Goal: Complete application form: Complete application form

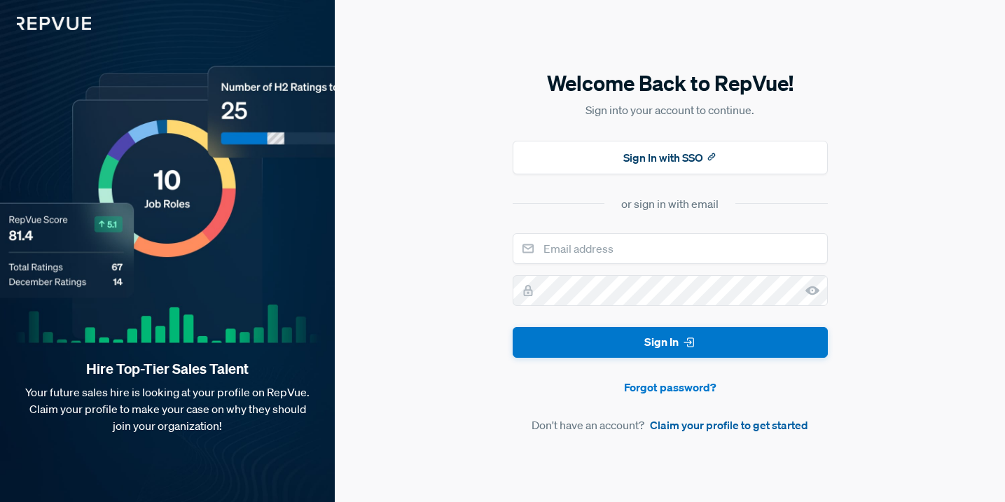
click at [700, 431] on link "Claim your profile to get started" at bounding box center [729, 425] width 158 height 17
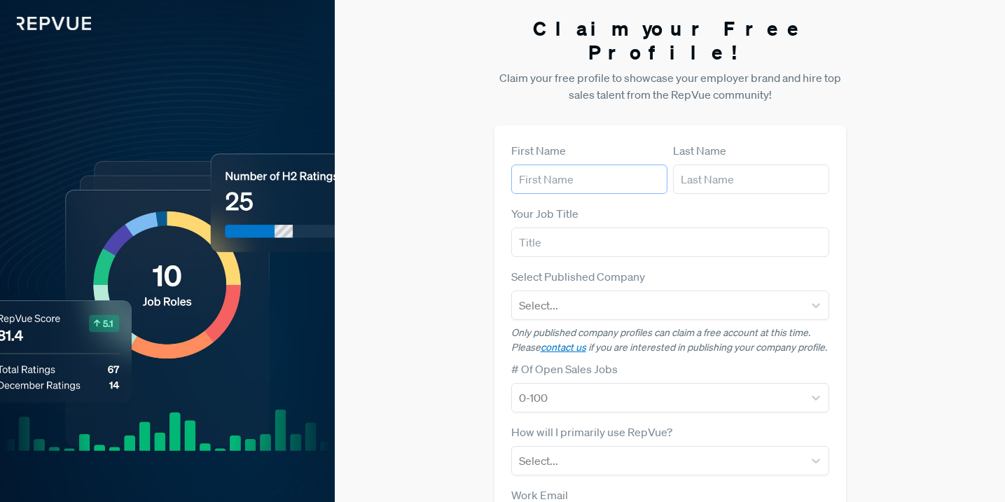
click at [597, 165] on input "text" at bounding box center [589, 179] width 156 height 29
type input "[PERSON_NAME]"
type input "[EMAIL_ADDRESS][DOMAIN_NAME]"
click at [610, 228] on input "text" at bounding box center [670, 242] width 318 height 29
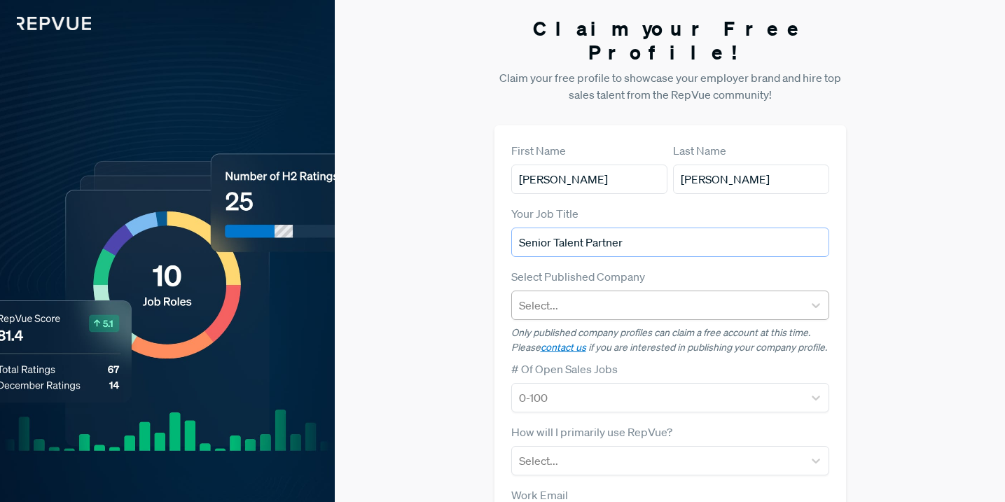
type input "Senior Talent Partner"
click at [618, 295] on div at bounding box center [657, 305] width 277 height 20
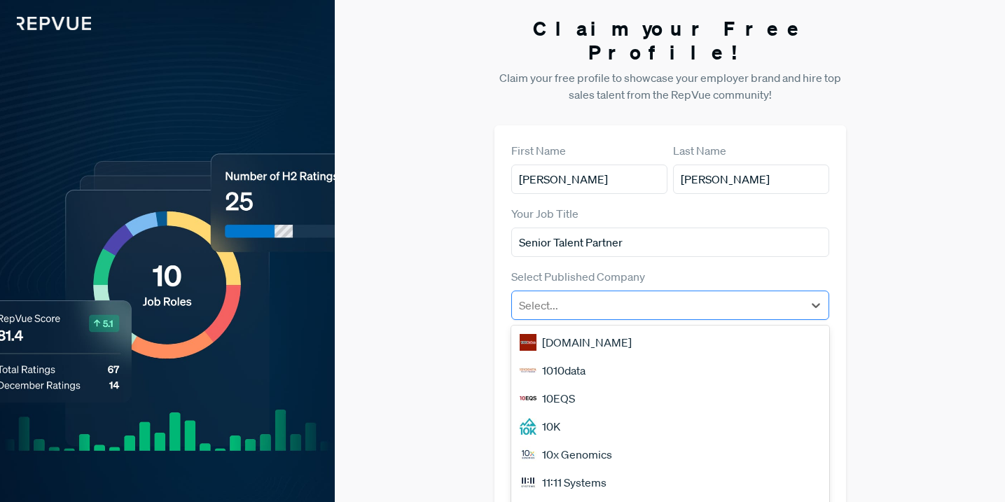
scroll to position [16, 0]
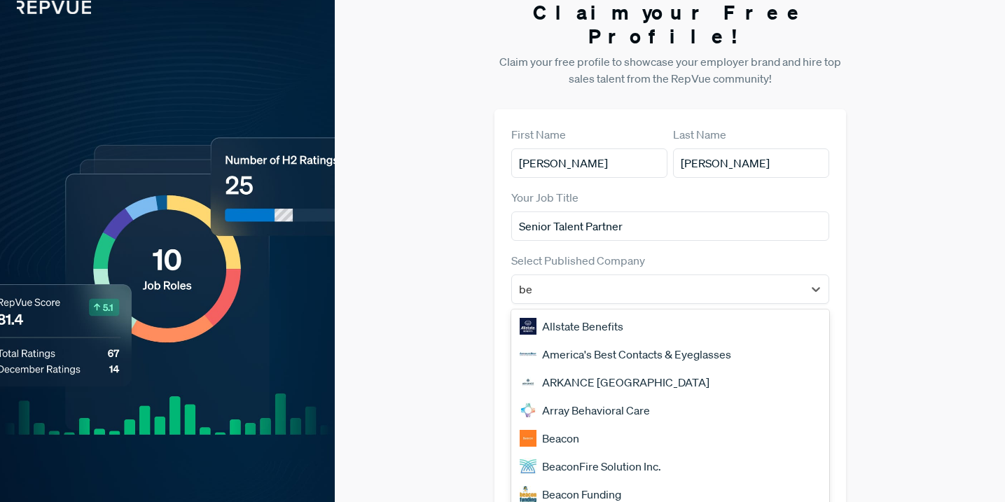
type input "beh"
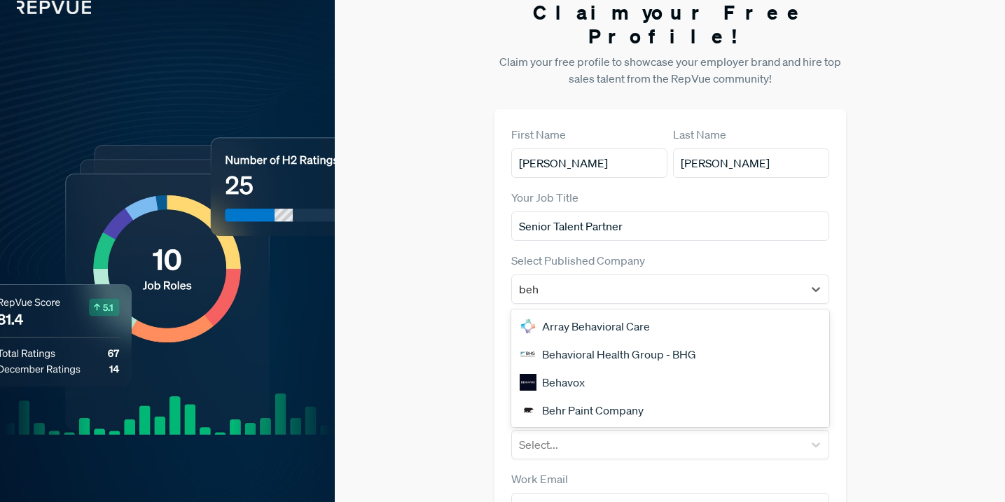
click at [598, 368] on div "Behavox" at bounding box center [670, 382] width 318 height 28
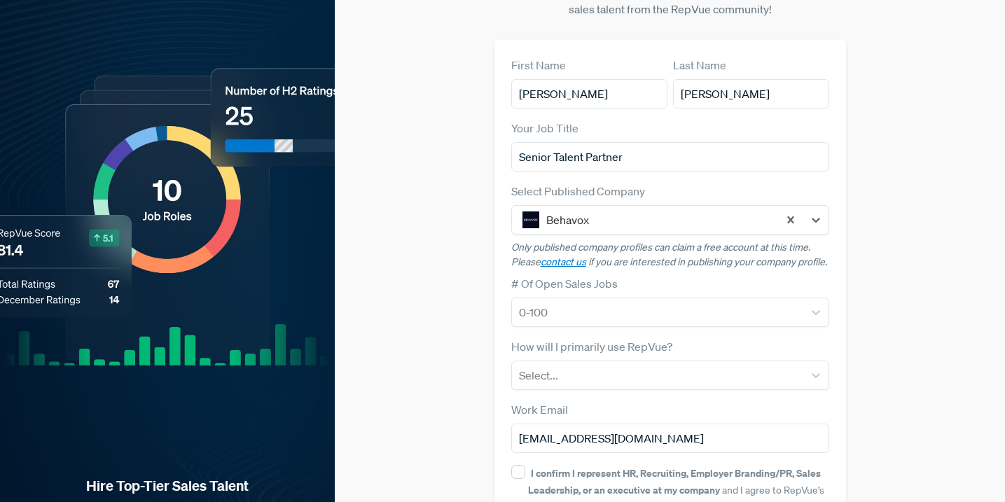
scroll to position [112, 0]
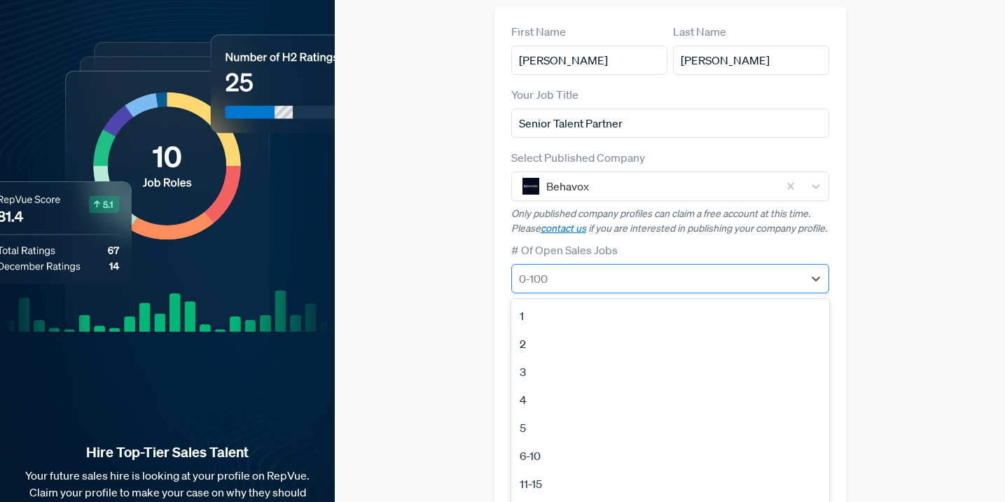
click at [660, 286] on form "First Name [PERSON_NAME] Last Name [PERSON_NAME] Your Job Title Senior Talent P…" at bounding box center [670, 287] width 318 height 529
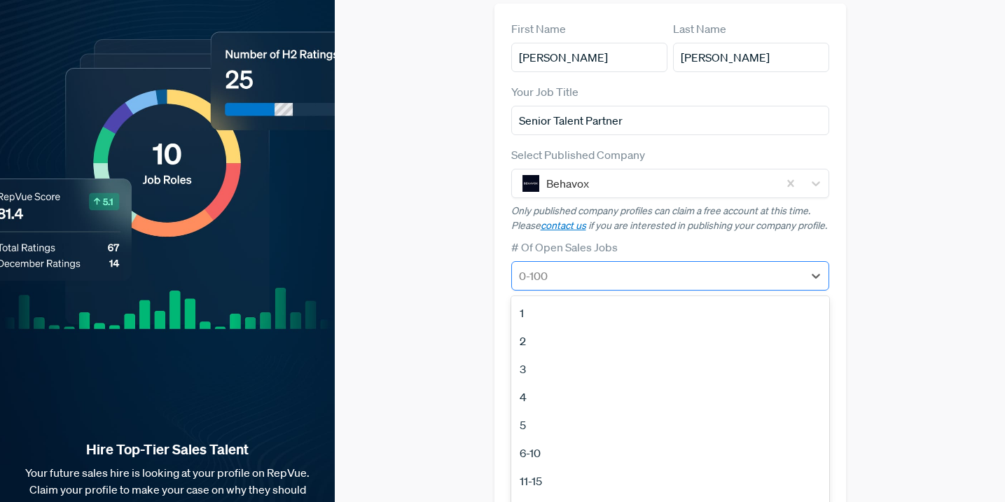
scroll to position [123, 0]
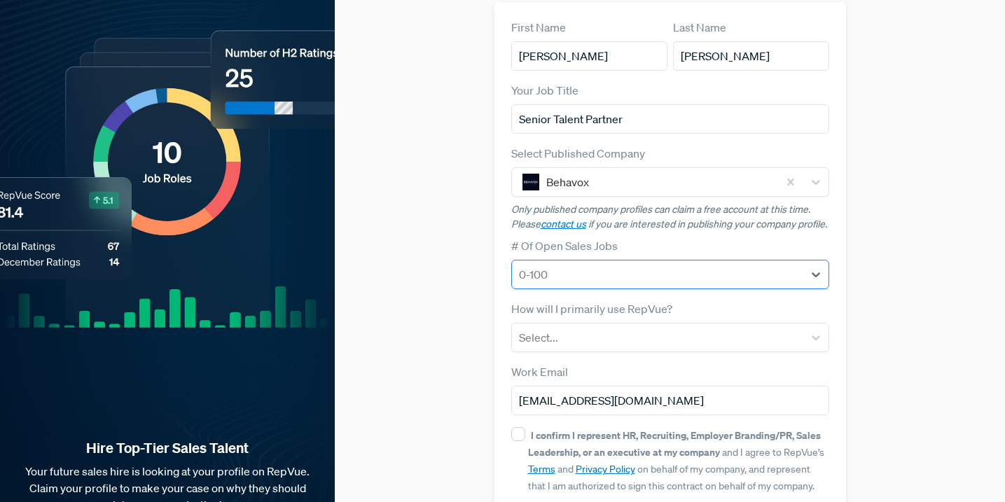
click at [603, 269] on div at bounding box center [657, 275] width 277 height 20
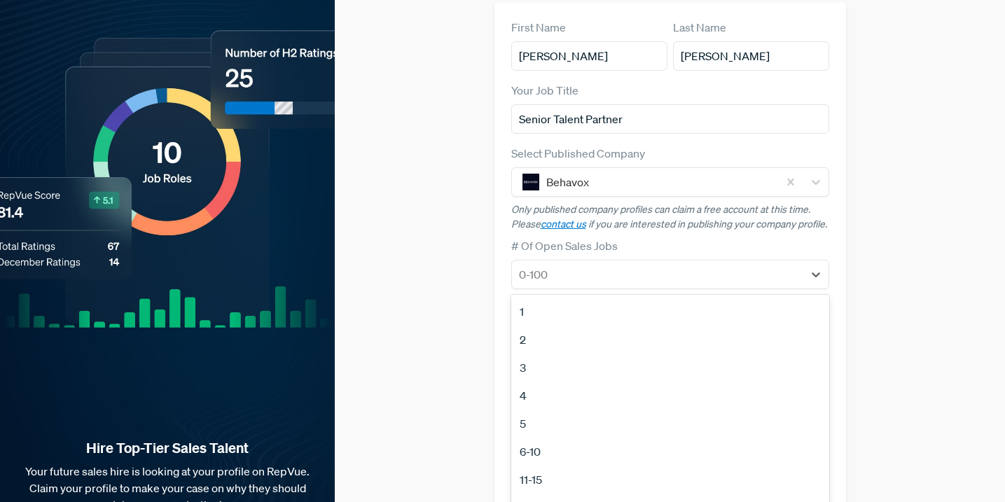
click at [562, 361] on div "3" at bounding box center [670, 368] width 318 height 28
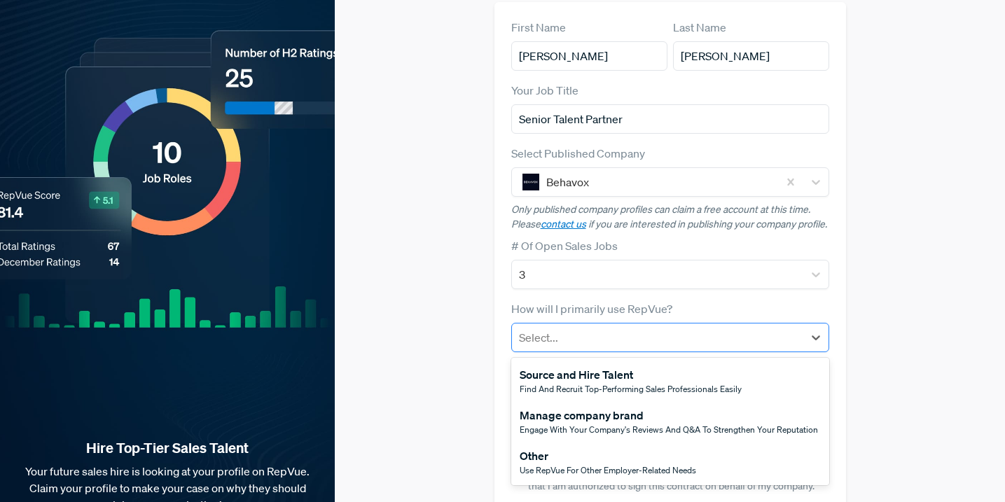
click at [618, 328] on div at bounding box center [657, 338] width 277 height 20
click at [559, 372] on div "Source and Hire Talent" at bounding box center [631, 374] width 222 height 17
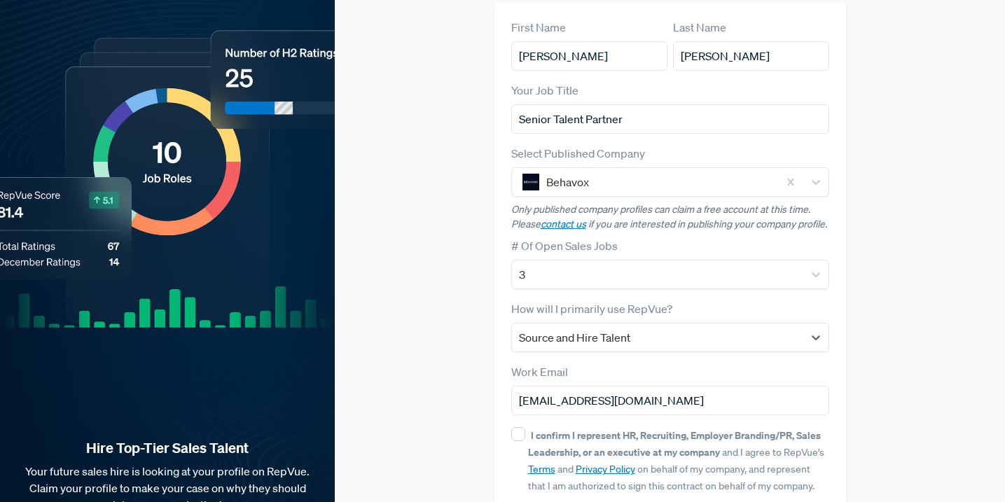
click at [473, 340] on div "Claim your Free Profile! Claim your free profile to showcase your employer bran…" at bounding box center [670, 229] width 670 height 704
click at [509, 424] on div "First Name [PERSON_NAME] Last Name [PERSON_NAME] Your Job Title Senior Talent P…" at bounding box center [669, 283] width 351 height 562
click at [515, 427] on input "I confirm I represent HR, Recruiting, Employer Branding/PR, Sales Leadership, o…" at bounding box center [518, 434] width 14 height 14
checkbox input "true"
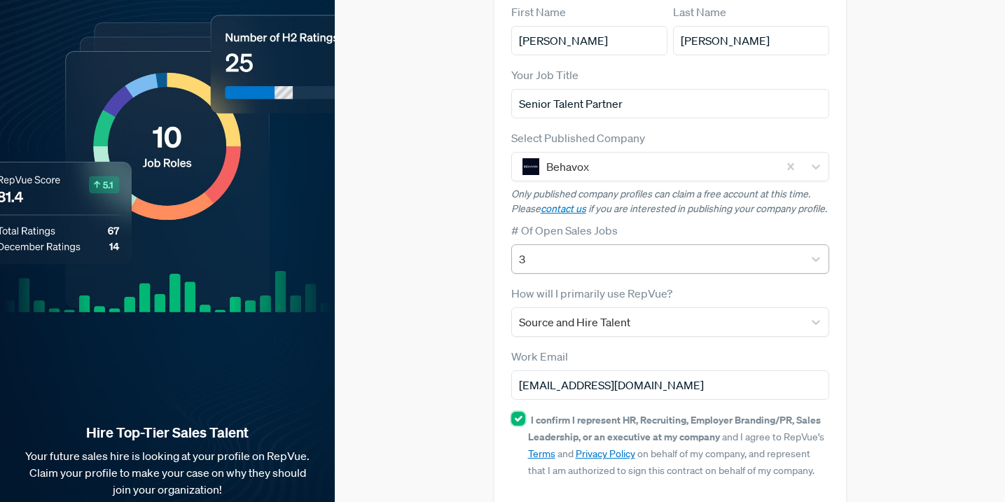
scroll to position [194, 0]
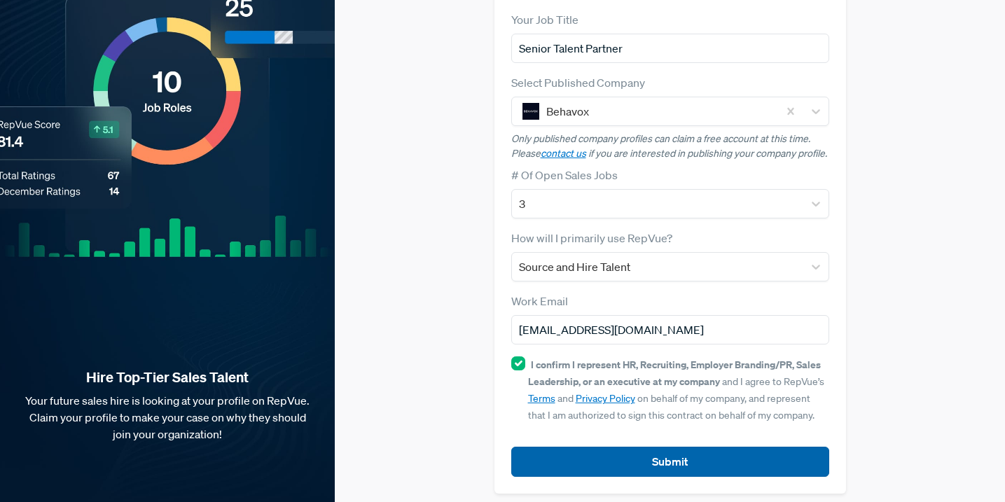
click at [668, 457] on button "Submit" at bounding box center [670, 462] width 318 height 30
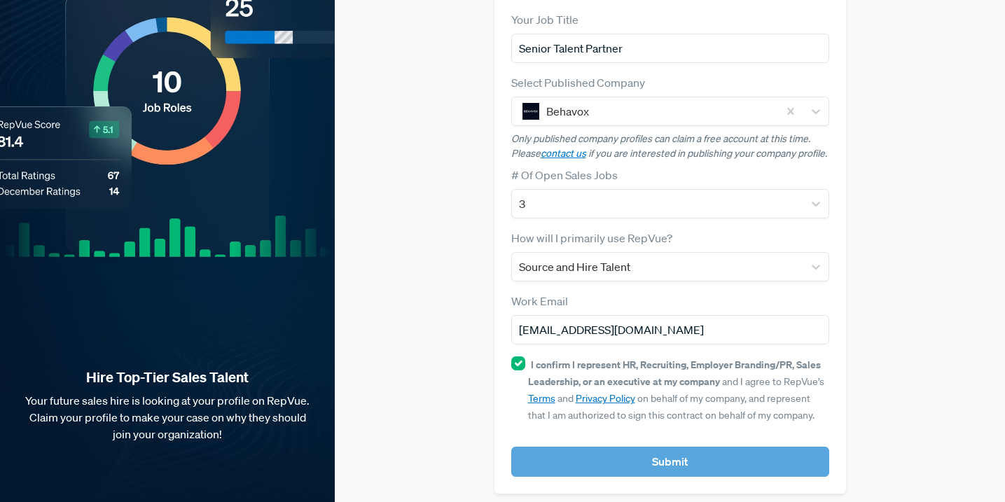
scroll to position [211, 0]
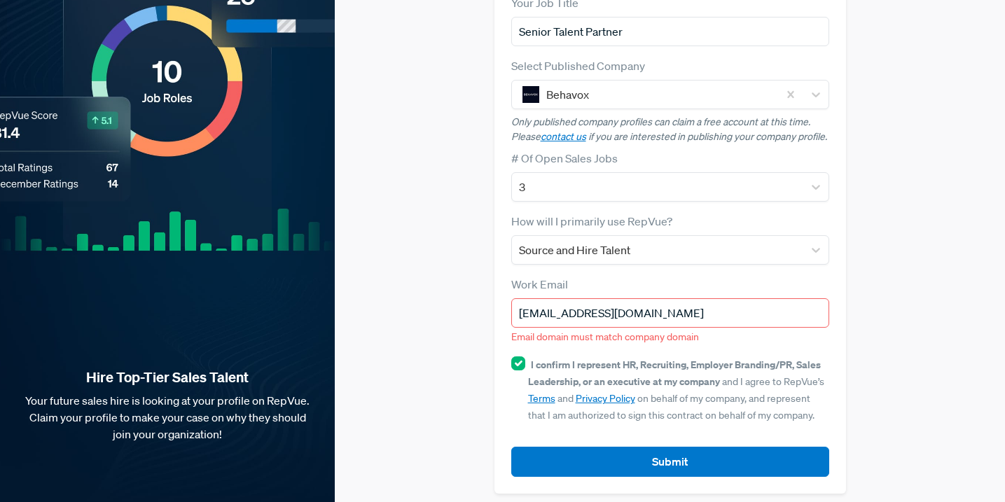
click at [735, 311] on input "[EMAIL_ADDRESS][DOMAIN_NAME]" at bounding box center [670, 312] width 318 height 29
click at [834, 359] on div "First Name [PERSON_NAME] Last Name [PERSON_NAME] Your Job Title Senior Talent P…" at bounding box center [669, 204] width 351 height 579
drag, startPoint x: 683, startPoint y: 304, endPoint x: 479, endPoint y: 295, distance: 204.0
click at [479, 295] on div "Claim your Free Profile! Claim your free profile to showcase your employer bran…" at bounding box center [670, 149] width 670 height 721
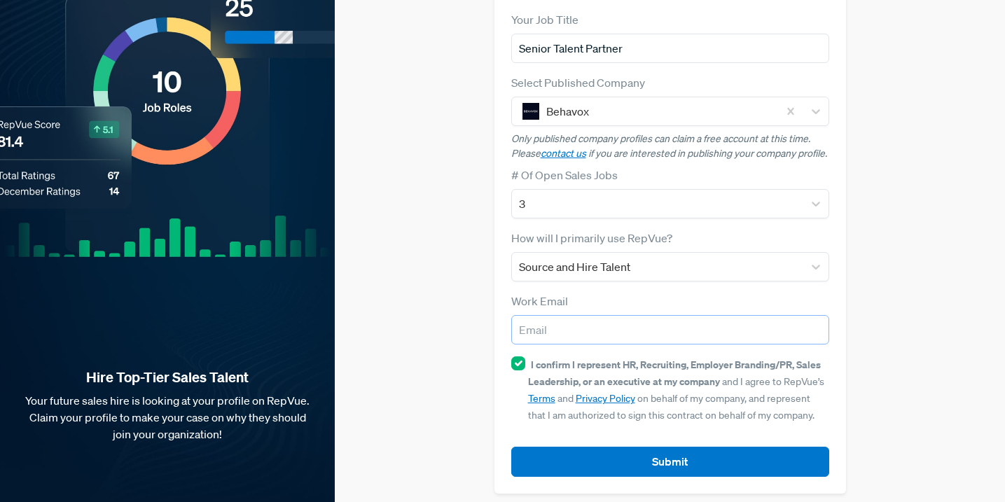
scroll to position [0, 0]
